Goal: Transaction & Acquisition: Purchase product/service

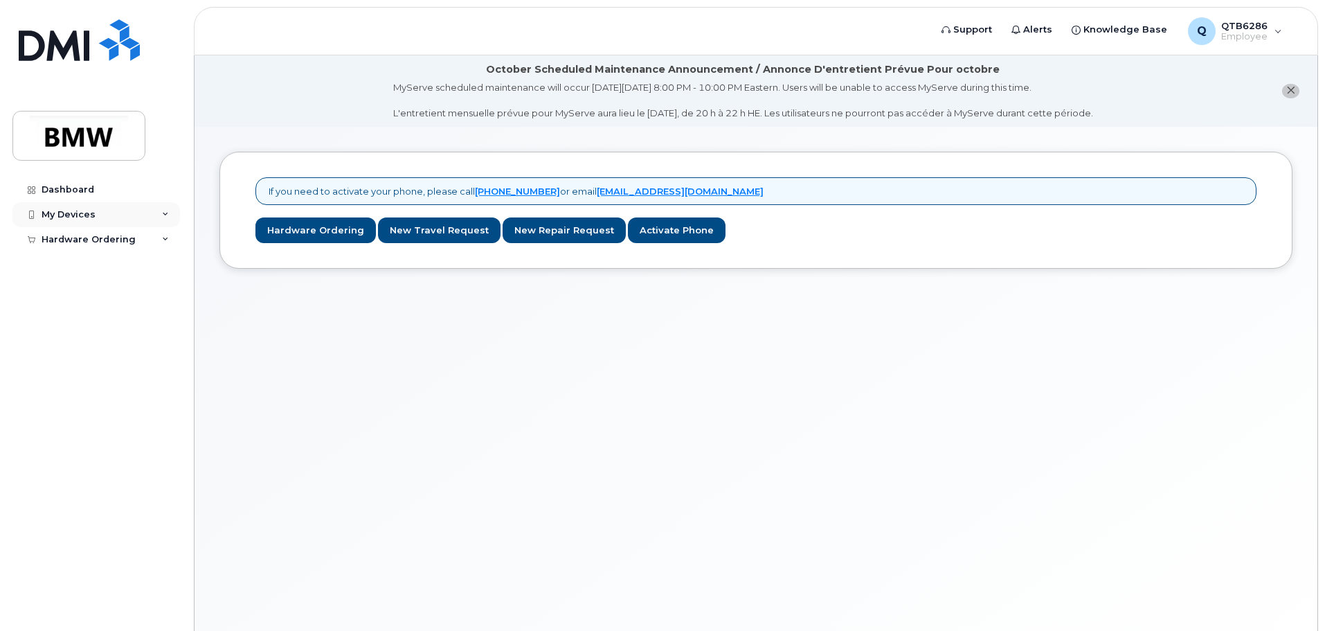
click at [167, 211] on icon at bounding box center [165, 214] width 7 height 7
click at [122, 211] on div "My Devices" at bounding box center [96, 214] width 168 height 25
click at [108, 240] on div "Hardware Ordering" at bounding box center [89, 239] width 94 height 11
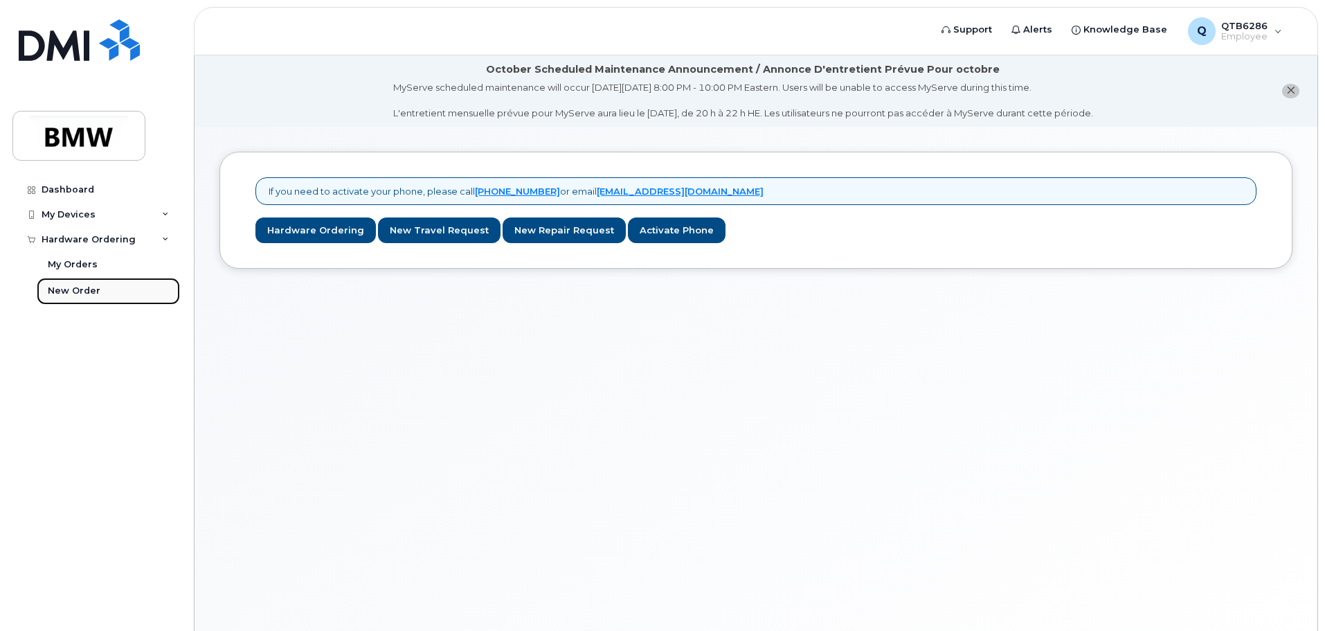
click at [83, 291] on div "New Order" at bounding box center [74, 291] width 53 height 12
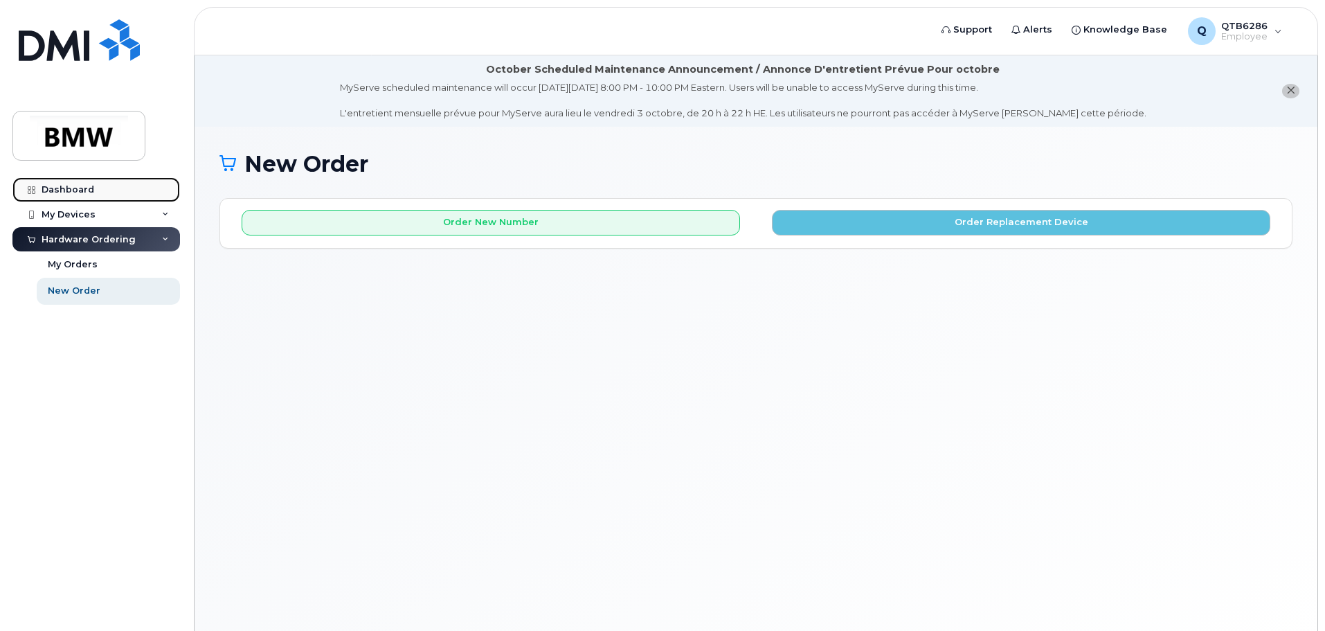
click at [70, 188] on div "Dashboard" at bounding box center [68, 189] width 53 height 11
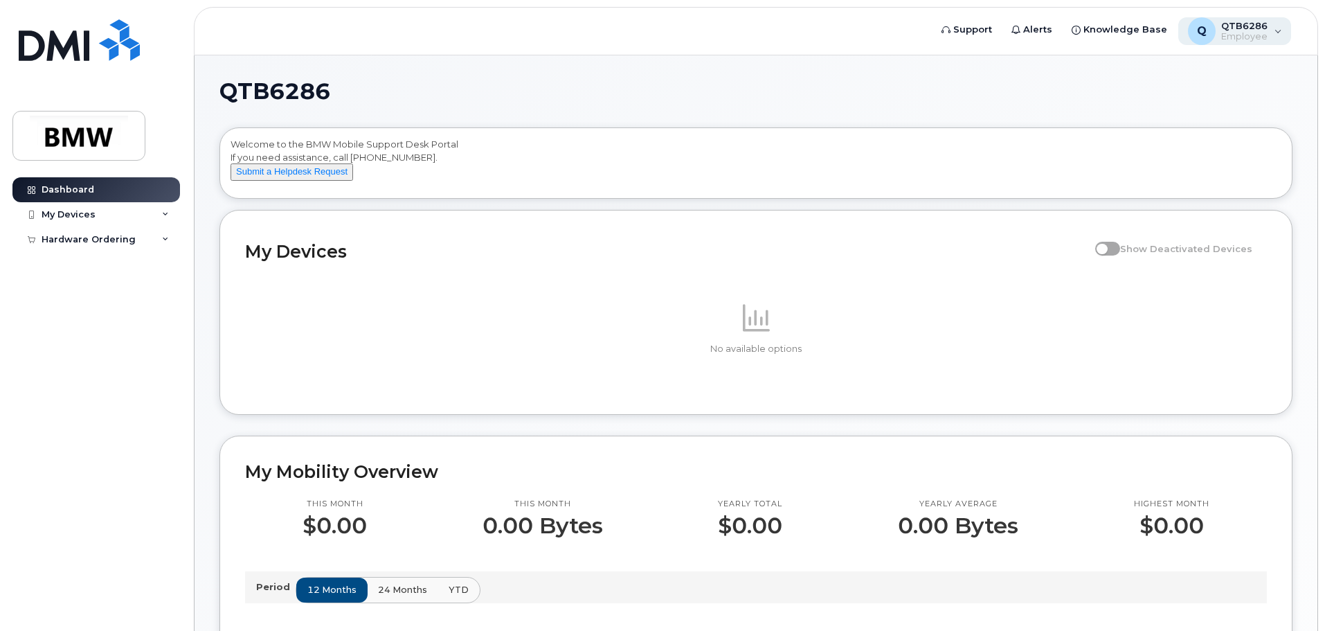
click at [1279, 34] on div "Q QTB6286 Employee" at bounding box center [1235, 31] width 114 height 28
click at [1089, 29] on link "Knowledge Base" at bounding box center [1119, 30] width 115 height 28
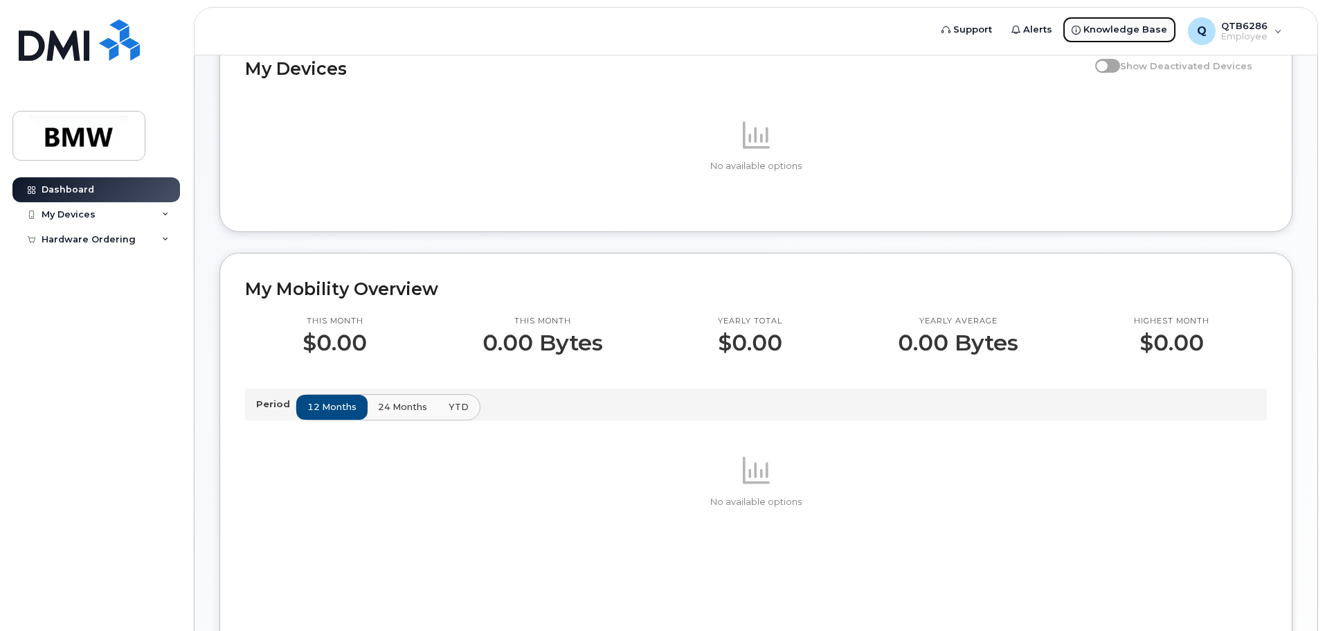
scroll to position [208, 0]
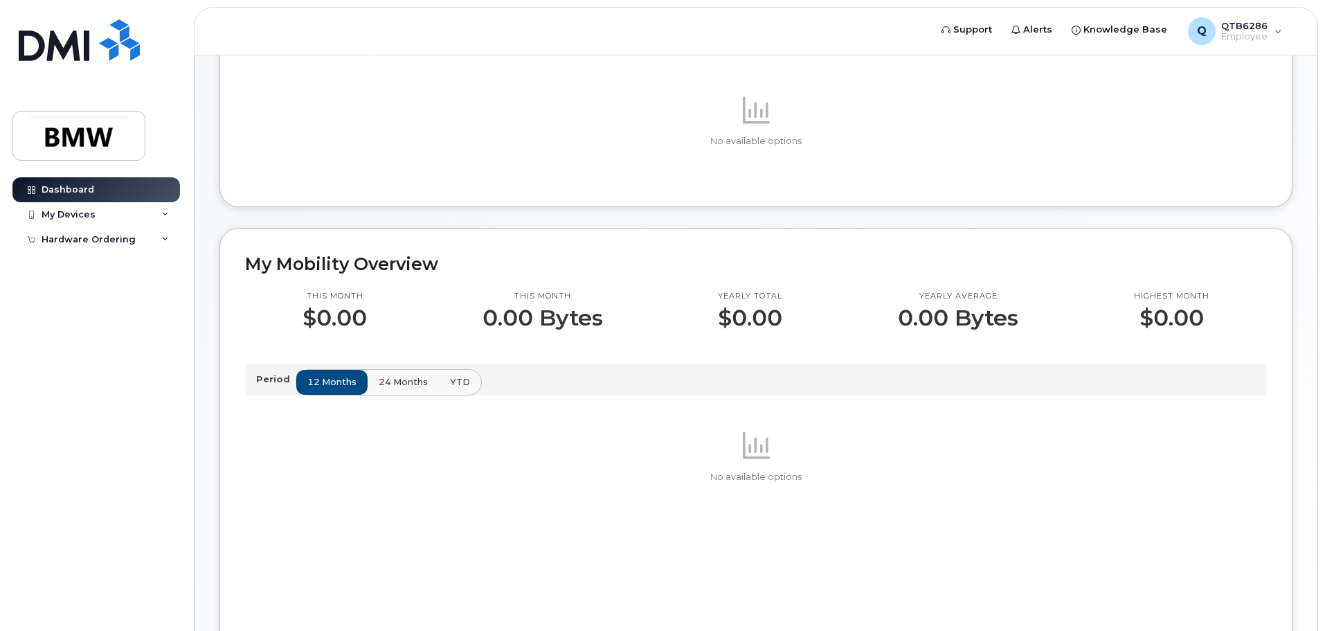
click at [379, 388] on span "24 months" at bounding box center [403, 381] width 49 height 13
click at [456, 388] on span "YTD" at bounding box center [459, 381] width 20 height 13
click at [317, 388] on span "12 months" at bounding box center [332, 381] width 49 height 13
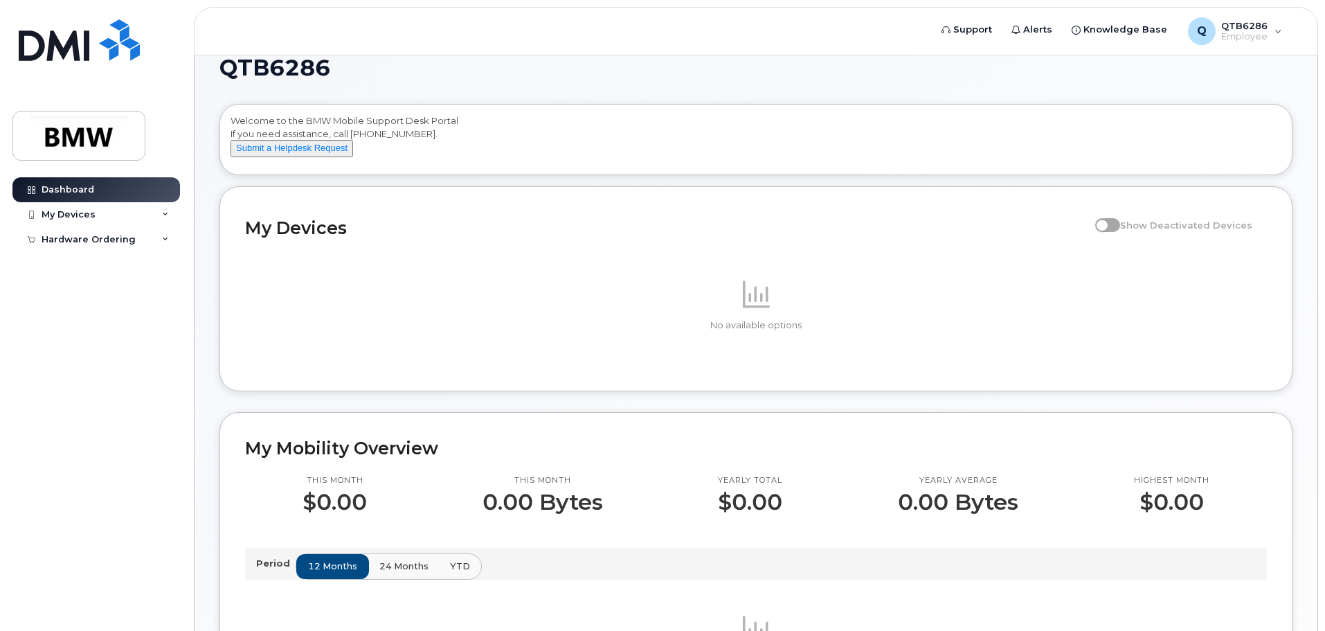
scroll to position [0, 0]
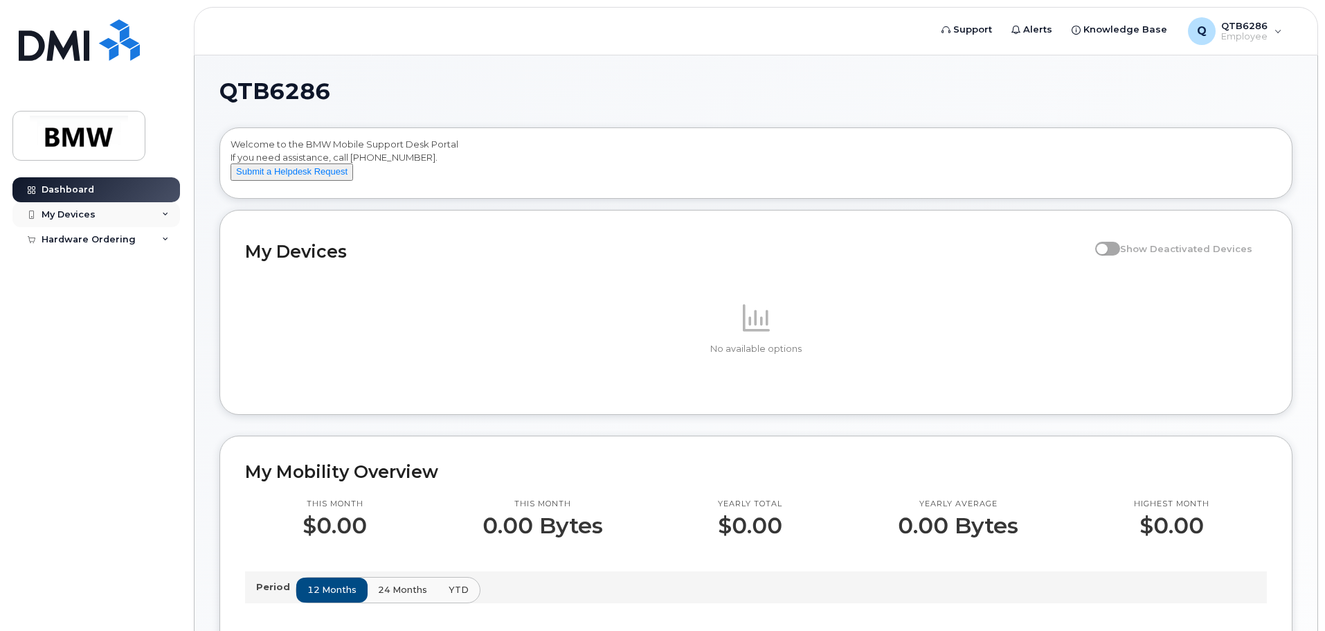
click at [168, 214] on icon at bounding box center [165, 214] width 7 height 7
click at [168, 239] on icon at bounding box center [165, 239] width 7 height 7
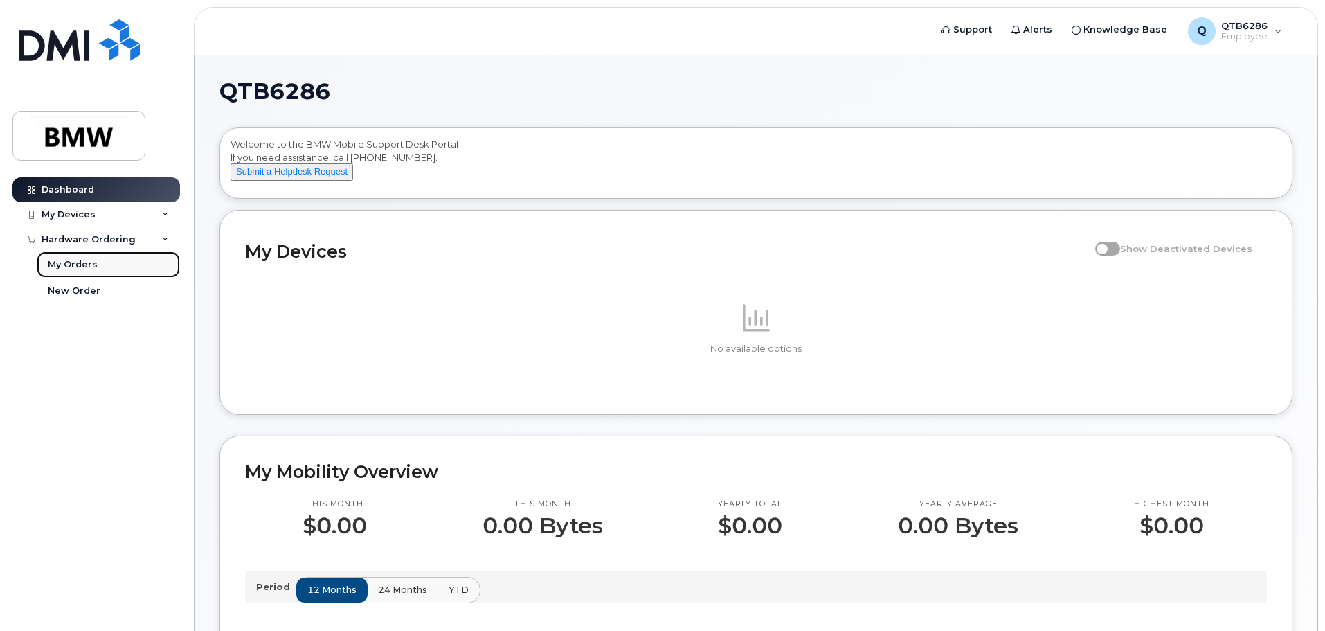
click at [74, 266] on div "My Orders" at bounding box center [73, 264] width 50 height 12
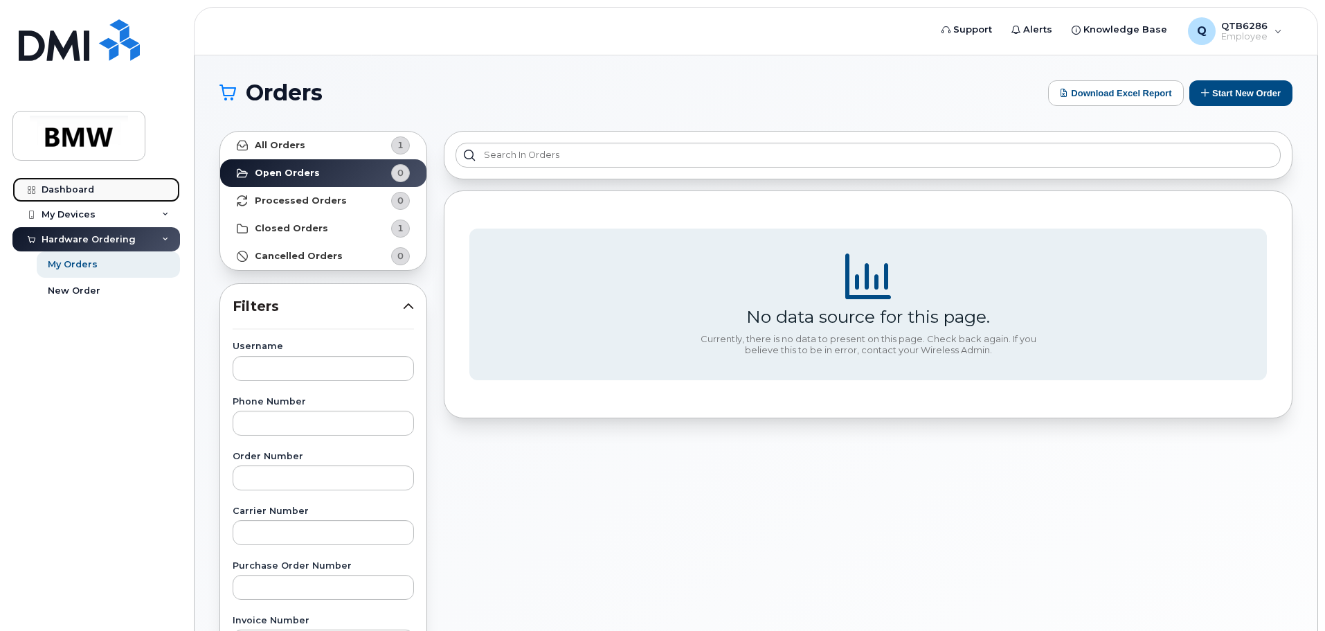
click at [78, 189] on div "Dashboard" at bounding box center [68, 189] width 53 height 11
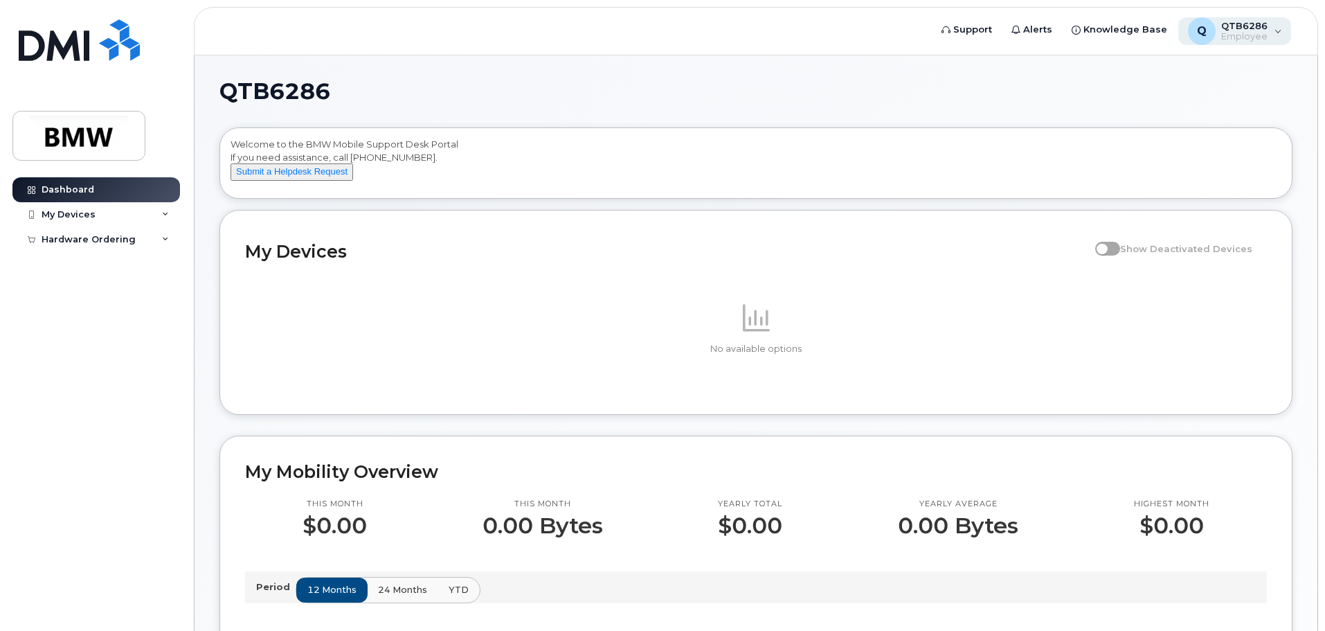
click at [1273, 31] on div "Q QTB6286 Employee" at bounding box center [1235, 31] width 114 height 28
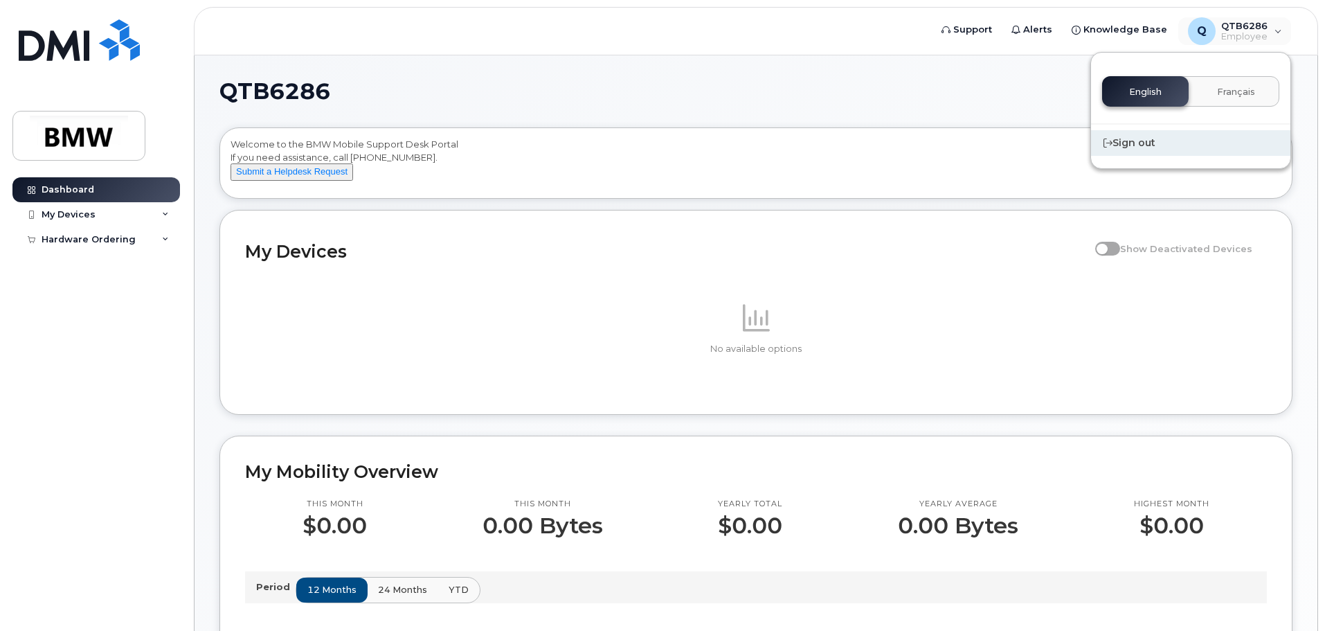
click at [1161, 148] on div "Sign out" at bounding box center [1190, 143] width 199 height 26
